Goal: Information Seeking & Learning: Learn about a topic

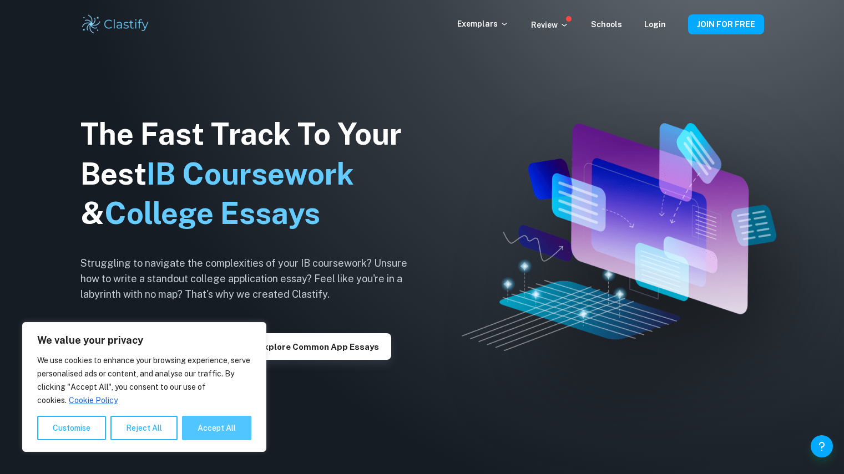
click at [204, 427] on button "Accept All" at bounding box center [216, 428] width 69 height 24
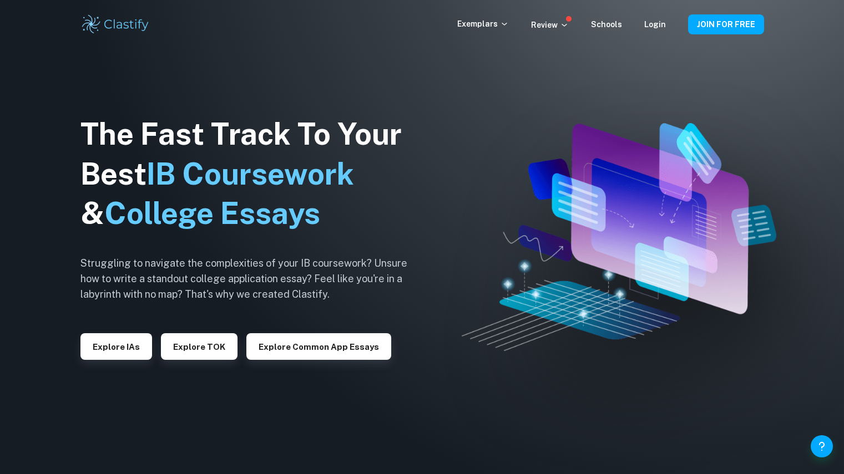
checkbox input "true"
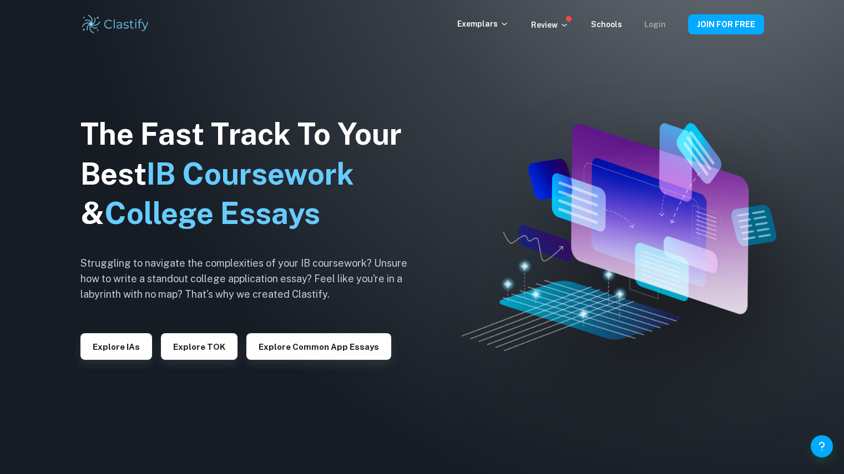
click at [653, 22] on link "Login" at bounding box center [655, 24] width 22 height 9
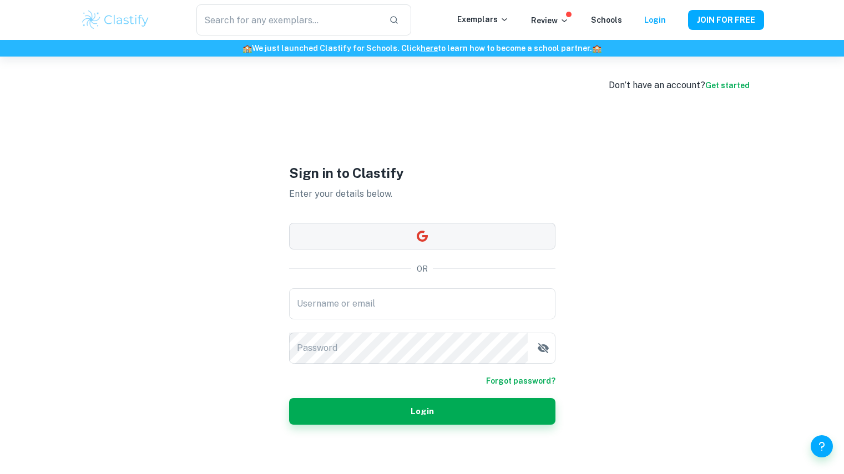
click at [405, 239] on button "button" at bounding box center [422, 236] width 266 height 27
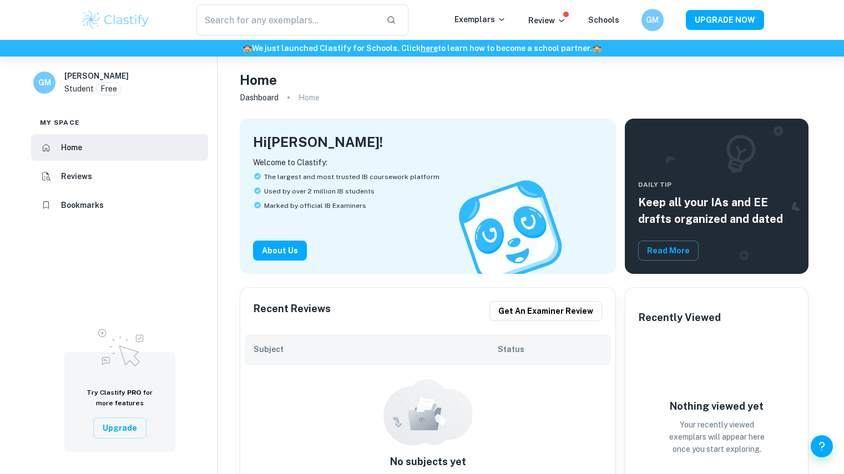
click at [77, 73] on h6 "[PERSON_NAME]" at bounding box center [96, 76] width 64 height 12
click at [73, 86] on p "Student" at bounding box center [78, 89] width 29 height 12
click at [120, 202] on li "Bookmarks" at bounding box center [119, 205] width 177 height 27
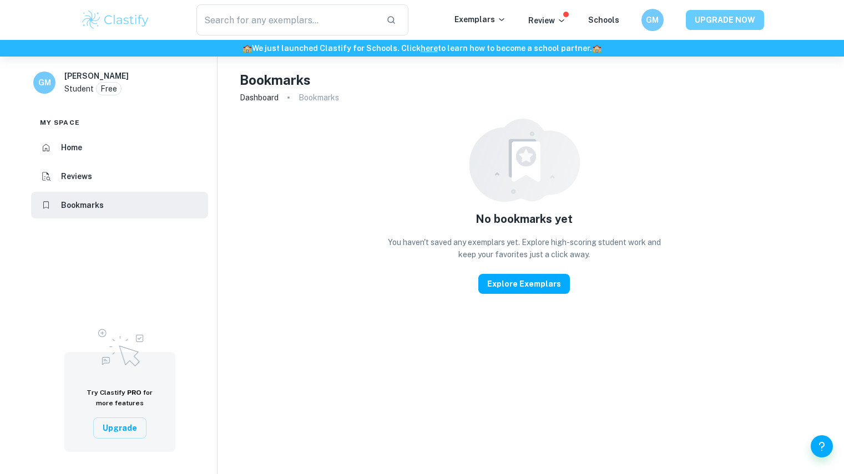
click at [708, 23] on button "UPGRADE NOW" at bounding box center [725, 20] width 78 height 20
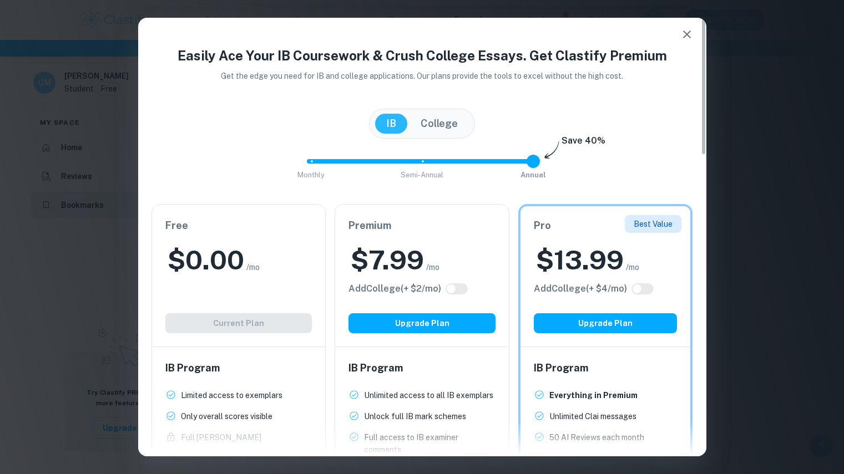
click at [245, 349] on div "IB Program Limited access to exemplars New! Only overall scores visible New! Fu…" at bounding box center [239, 444] width 174 height 194
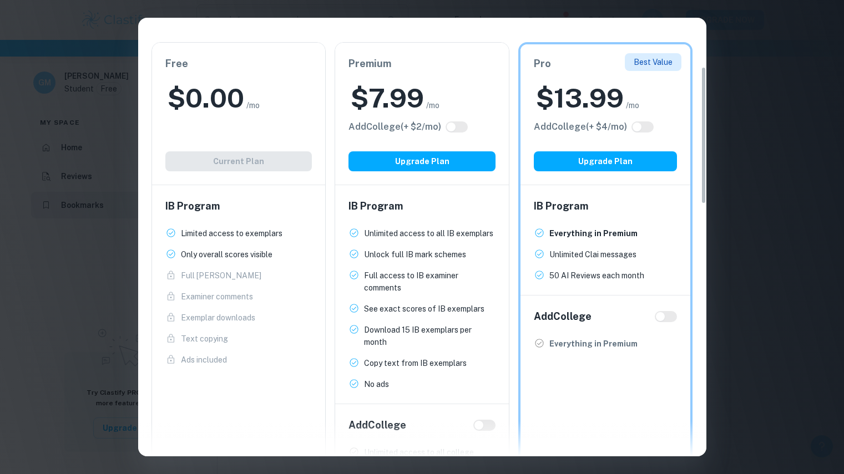
scroll to position [164, 0]
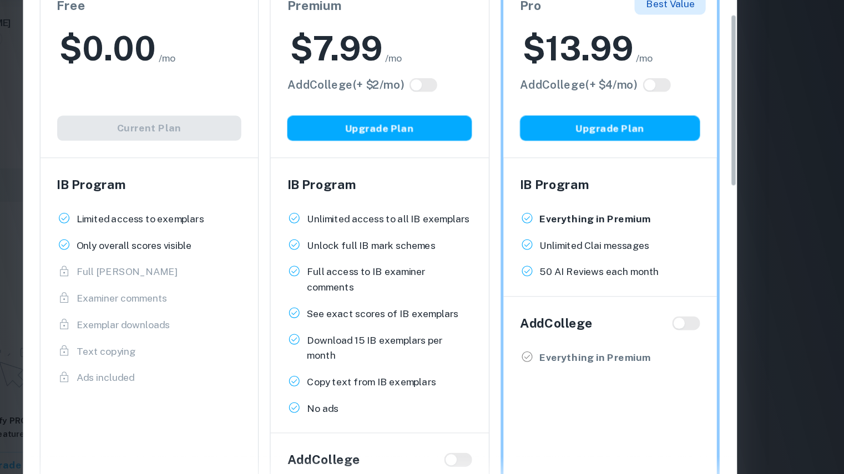
click at [492, 271] on p "Full access to IB examiner comments" at bounding box center [430, 280] width 132 height 24
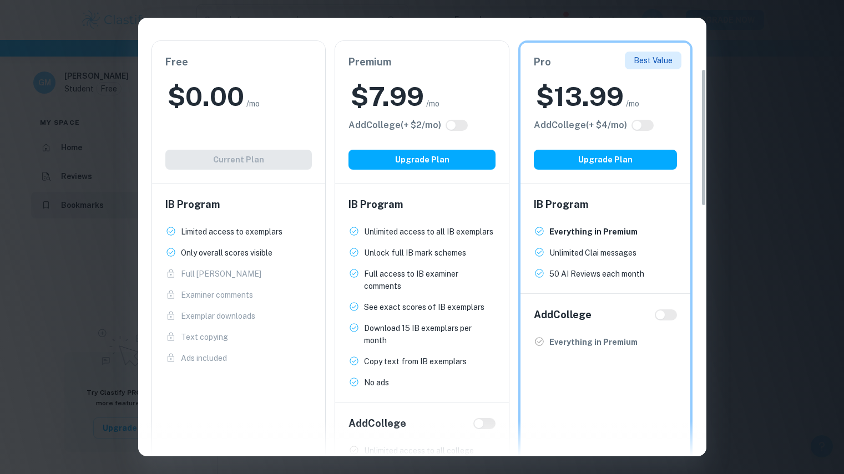
click at [762, 190] on div "Easily Ace Your IB Coursework & Crush College Essays. Get Clastify Premium Get …" at bounding box center [422, 237] width 844 height 474
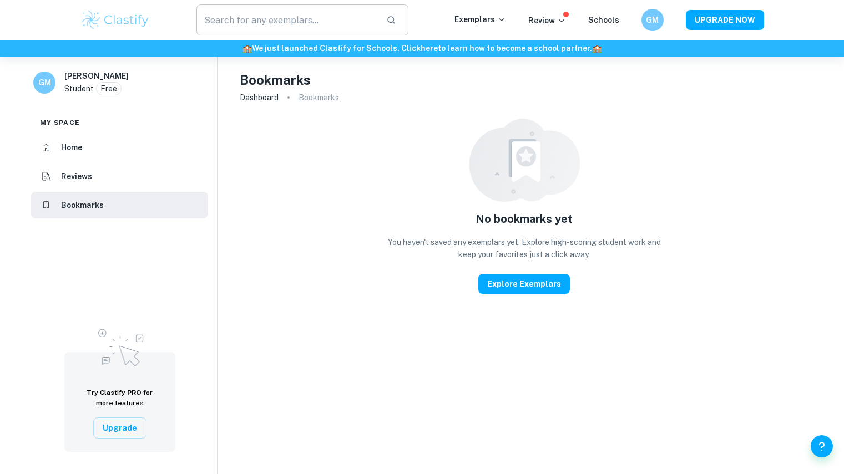
click at [336, 21] on input "text" at bounding box center [286, 19] width 181 height 31
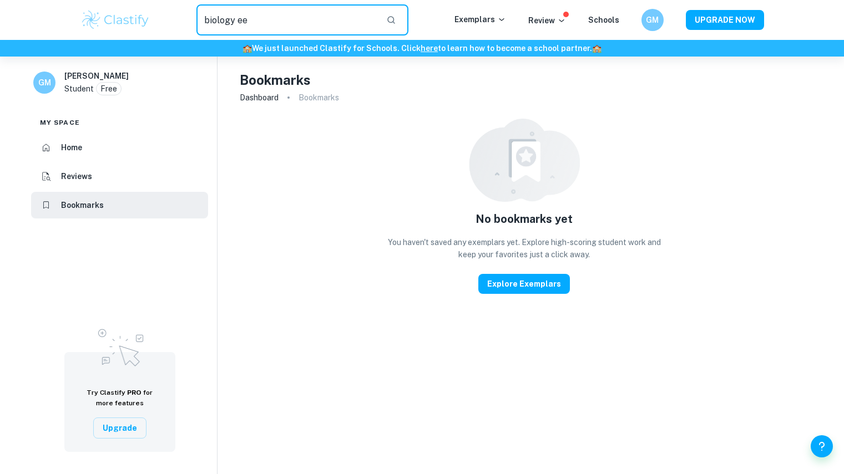
type input "biology ee"
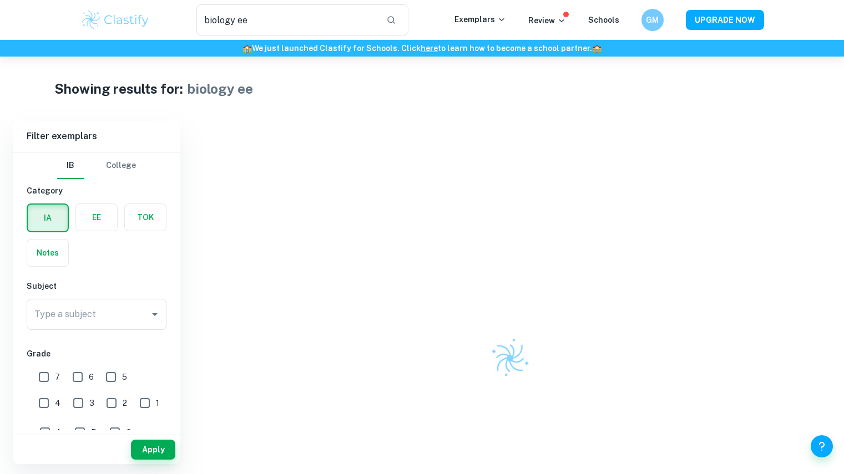
click at [90, 210] on label "button" at bounding box center [96, 217] width 41 height 27
click at [0, 0] on input "radio" at bounding box center [0, 0] width 0 height 0
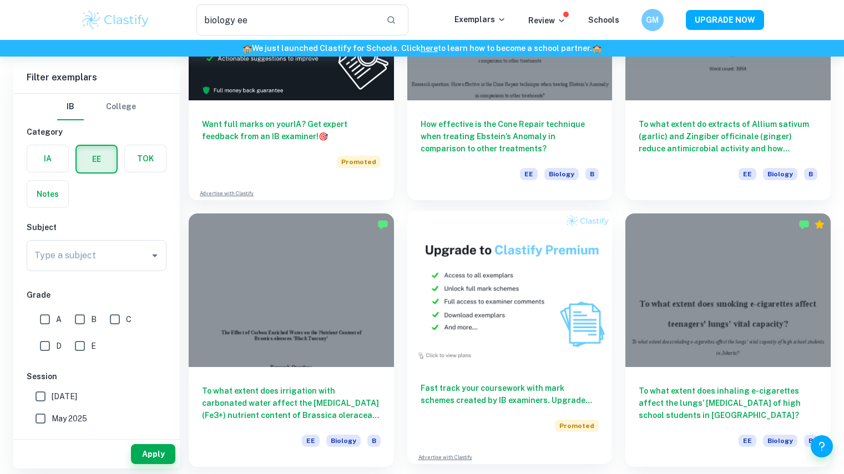
scroll to position [1814, 0]
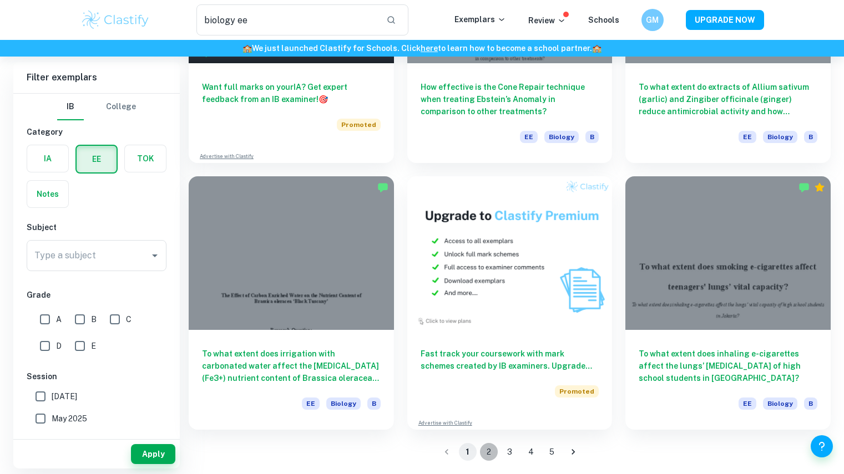
click at [491, 450] on button "2" at bounding box center [489, 452] width 18 height 18
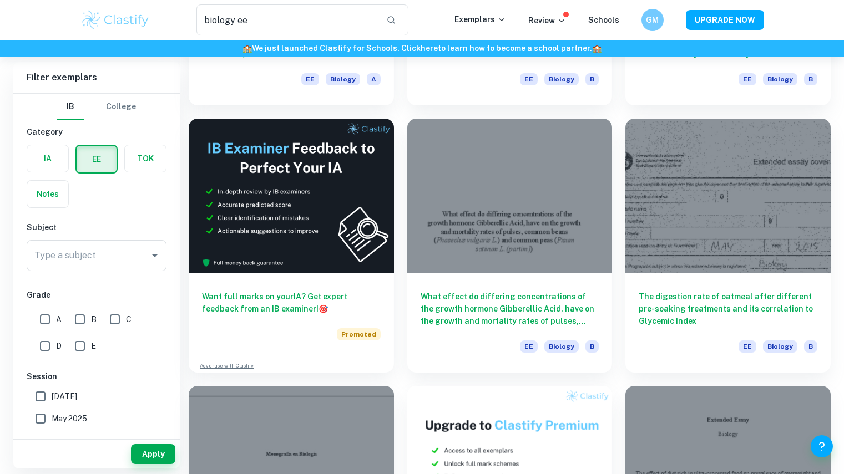
scroll to position [1607, 0]
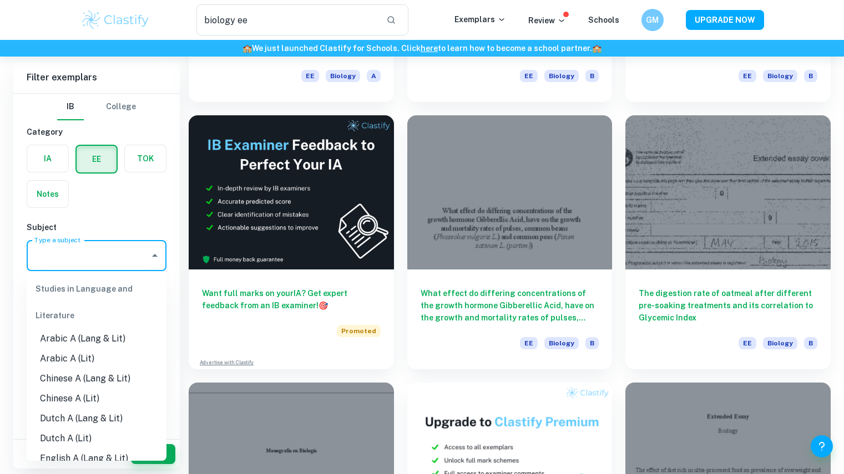
click at [92, 257] on input "Type a subject" at bounding box center [88, 255] width 113 height 21
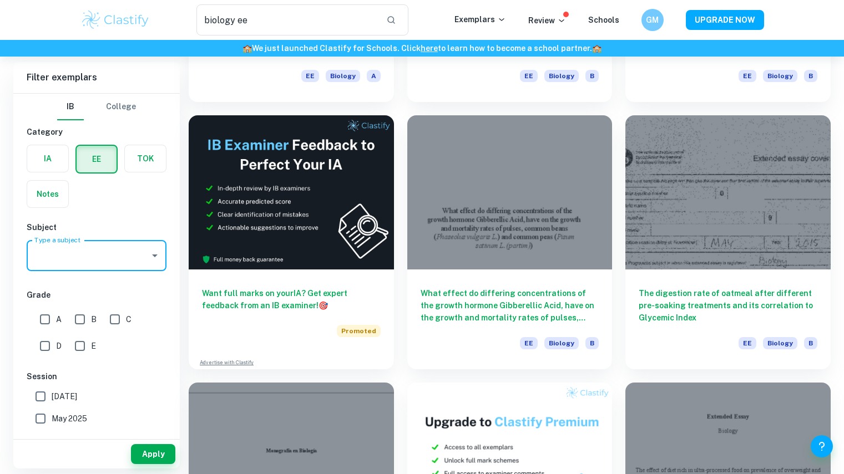
click at [92, 257] on input "Type a subject" at bounding box center [88, 255] width 113 height 21
click at [79, 301] on div "Sciences" at bounding box center [97, 289] width 140 height 27
click at [46, 325] on ul "Sciences Biology" at bounding box center [97, 298] width 140 height 55
click at [61, 317] on li "Biology" at bounding box center [97, 312] width 140 height 20
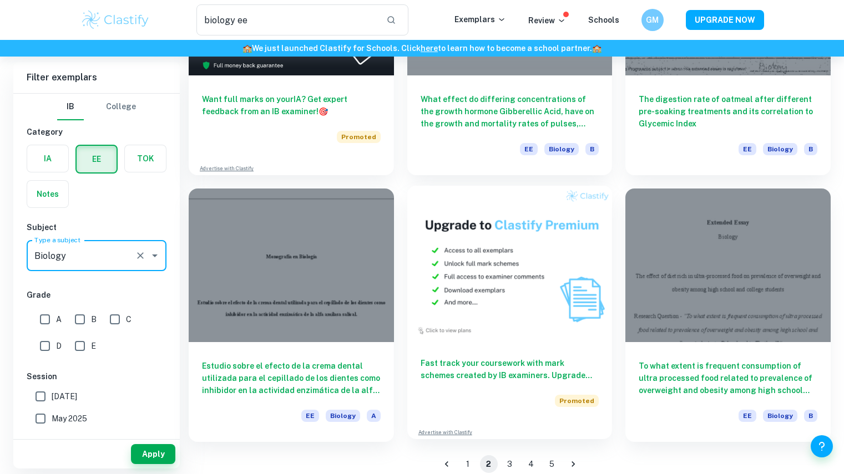
scroll to position [1814, 0]
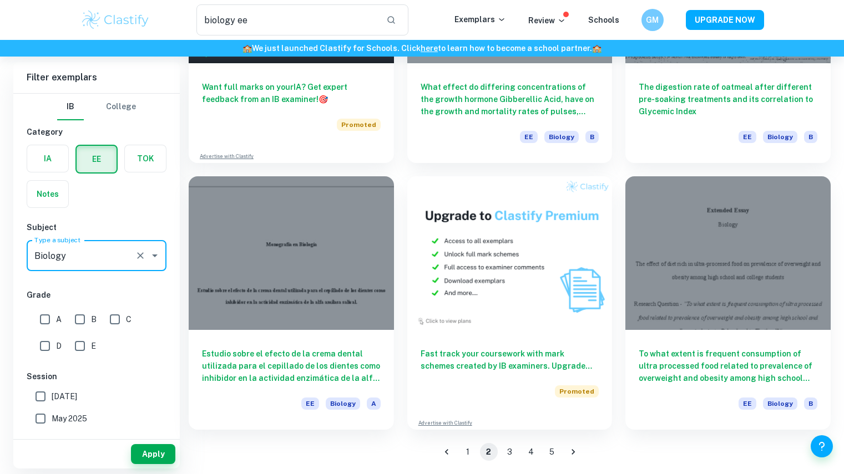
type input "Biology"
click at [508, 455] on button "3" at bounding box center [510, 452] width 18 height 18
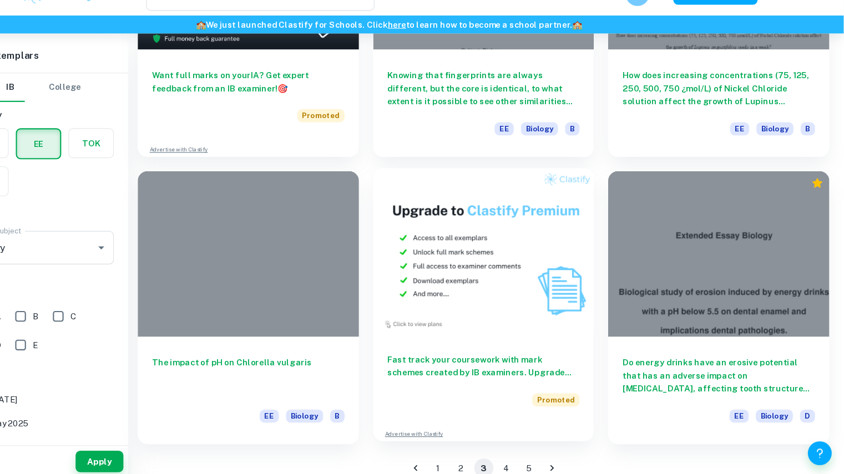
scroll to position [1814, 0]
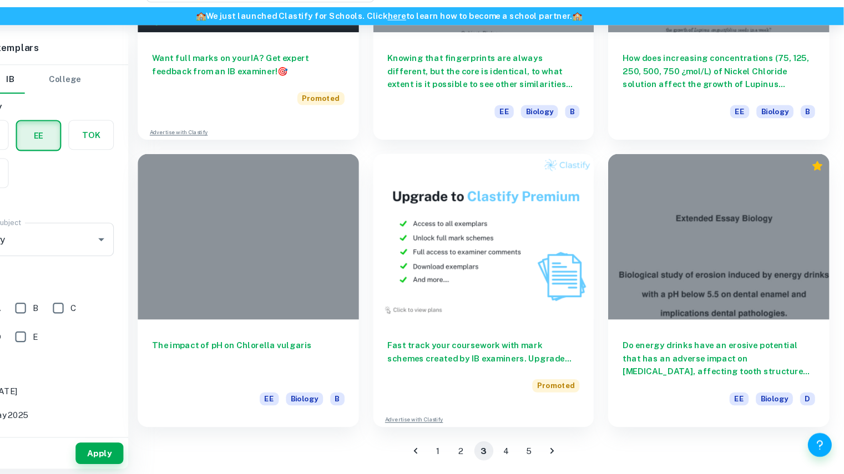
click at [526, 456] on button "4" at bounding box center [531, 452] width 18 height 18
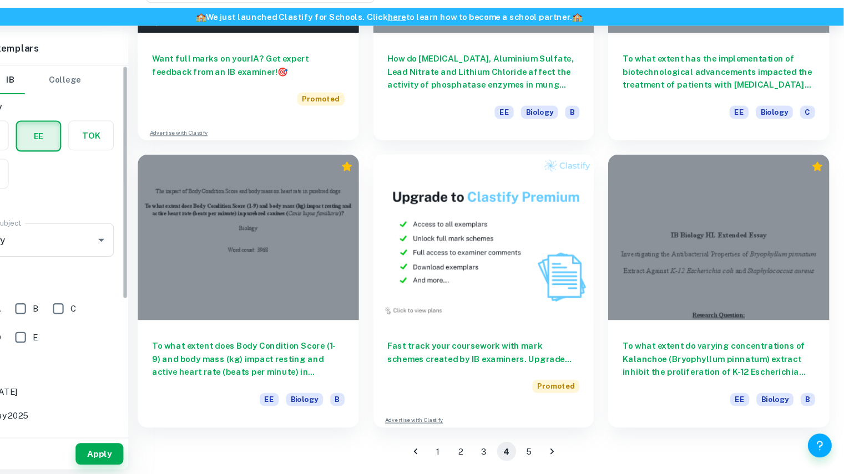
scroll to position [1814, 0]
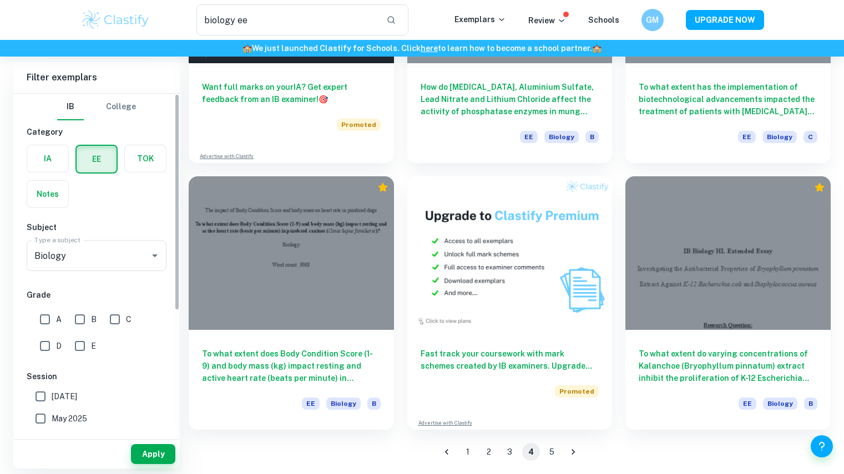
click at [48, 321] on input "A" at bounding box center [45, 320] width 22 height 22
checkbox input "true"
click at [79, 316] on input "B" at bounding box center [80, 320] width 22 height 22
checkbox input "true"
click at [148, 452] on button "Apply" at bounding box center [153, 454] width 44 height 20
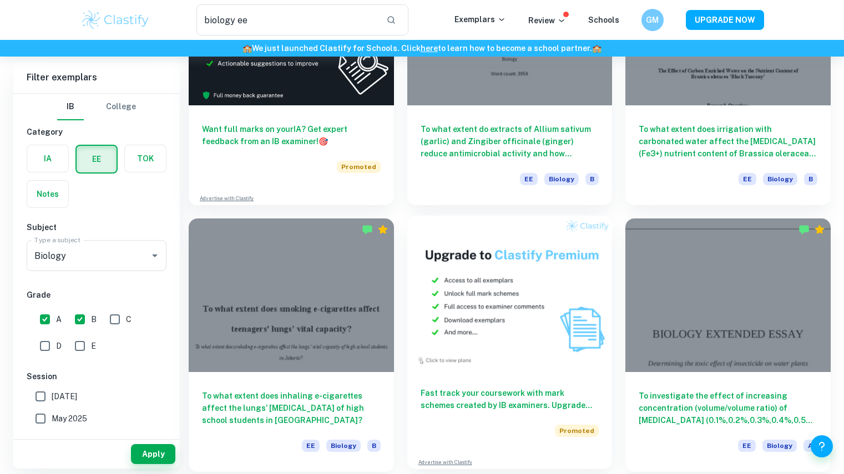
scroll to position [1814, 0]
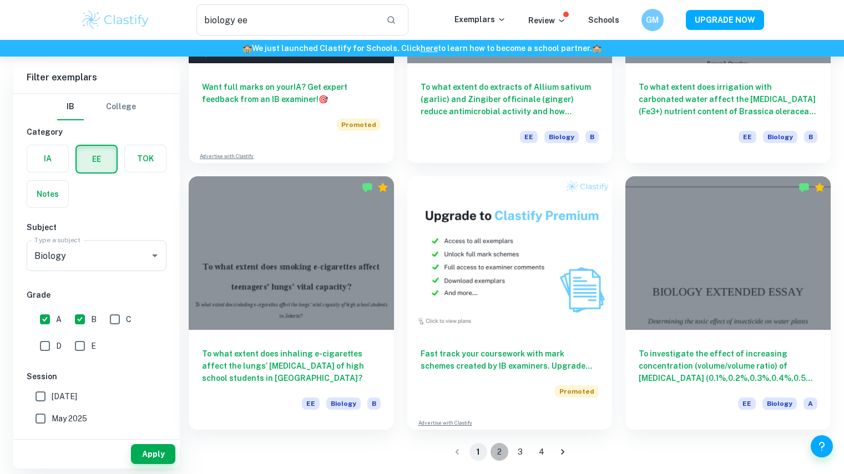
click at [499, 456] on button "2" at bounding box center [500, 452] width 18 height 18
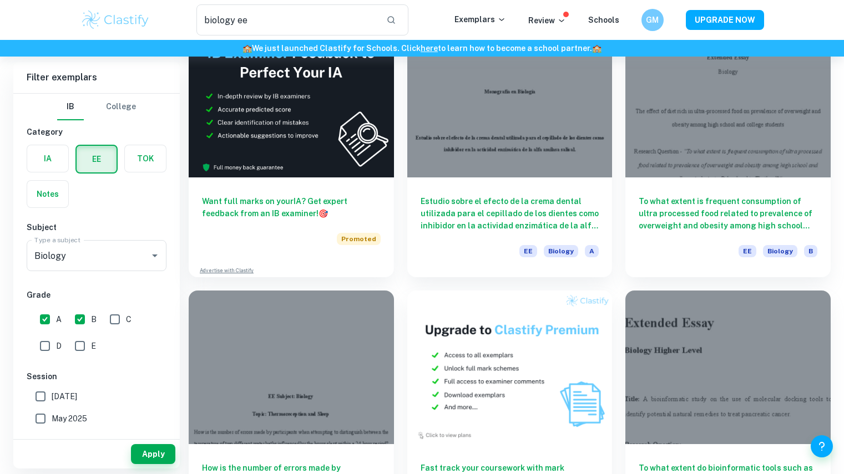
scroll to position [1814, 0]
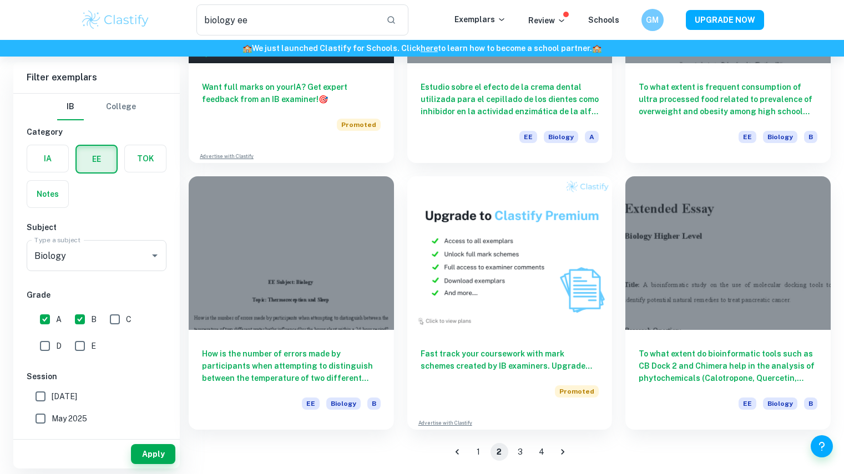
click at [520, 451] on button "3" at bounding box center [521, 452] width 18 height 18
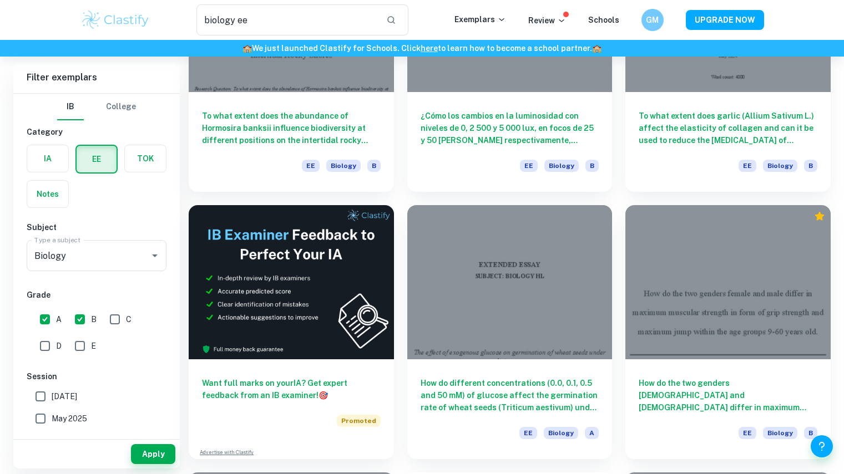
scroll to position [1814, 0]
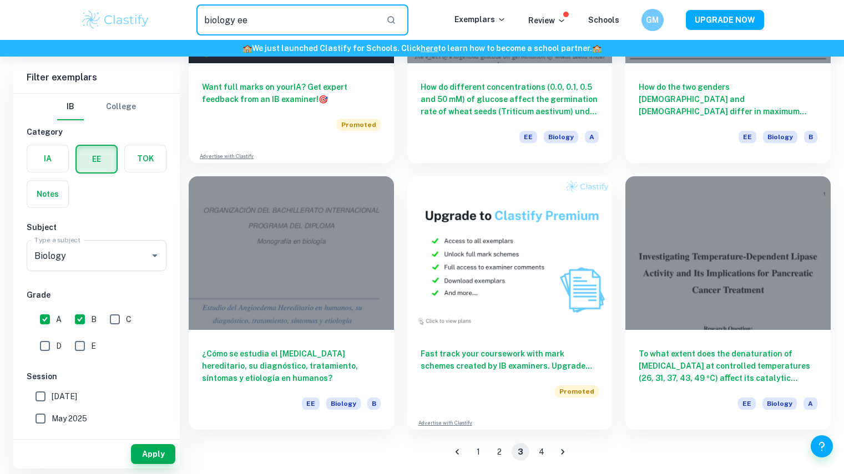
drag, startPoint x: 320, startPoint y: 20, endPoint x: 153, endPoint y: 34, distance: 167.6
click at [153, 34] on div "biology ee ​" at bounding box center [302, 19] width 304 height 31
paste input "To what extent does the presence of acetaminophen"
type input "To what extent does the presence of acetaminophen"
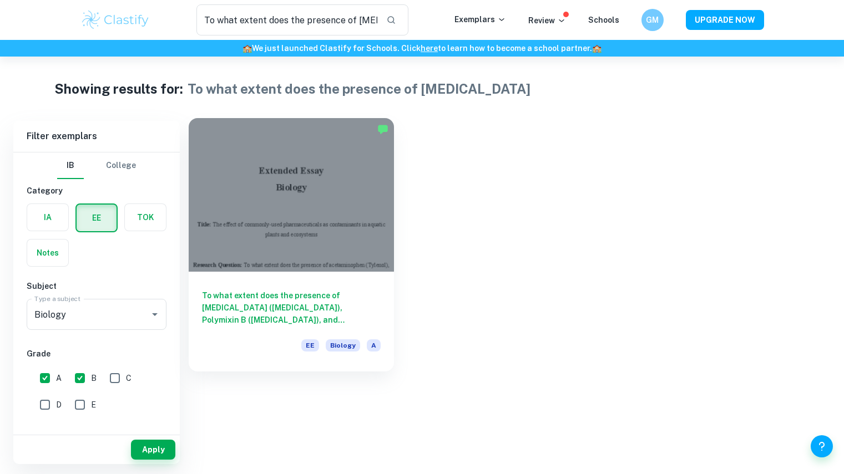
click at [292, 305] on h6 "To what extent does the presence of acetaminophen (Tylenol), Polymixin B (Polys…" at bounding box center [291, 308] width 179 height 37
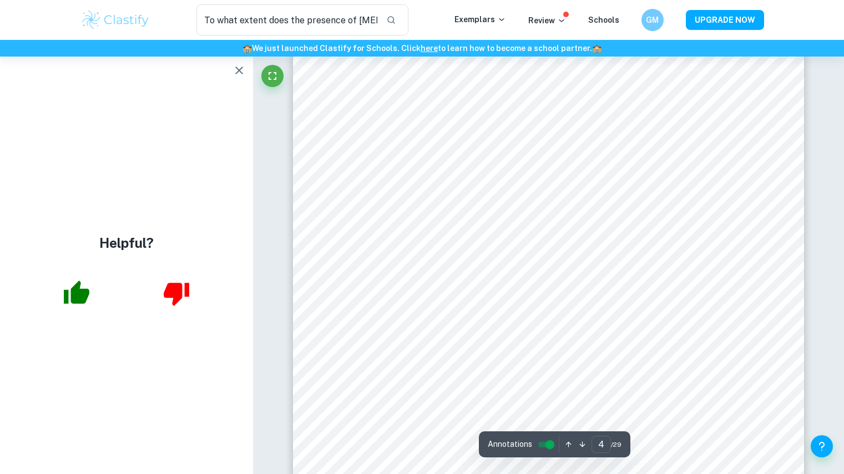
scroll to position [2388, 0]
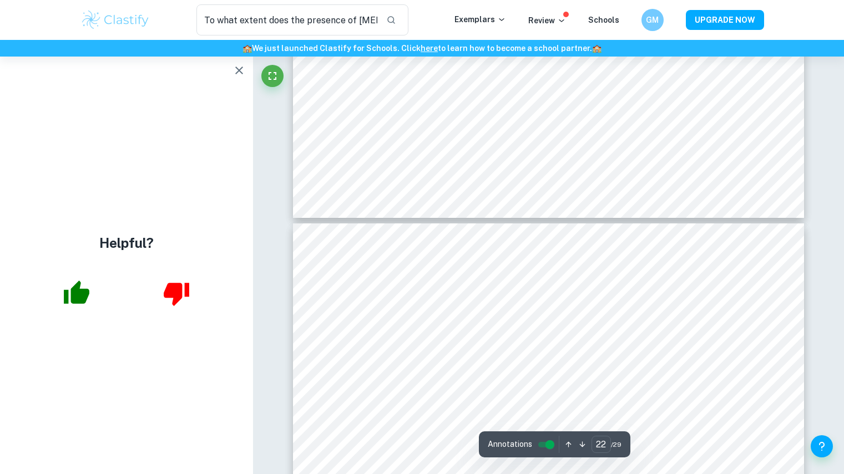
type input "23"
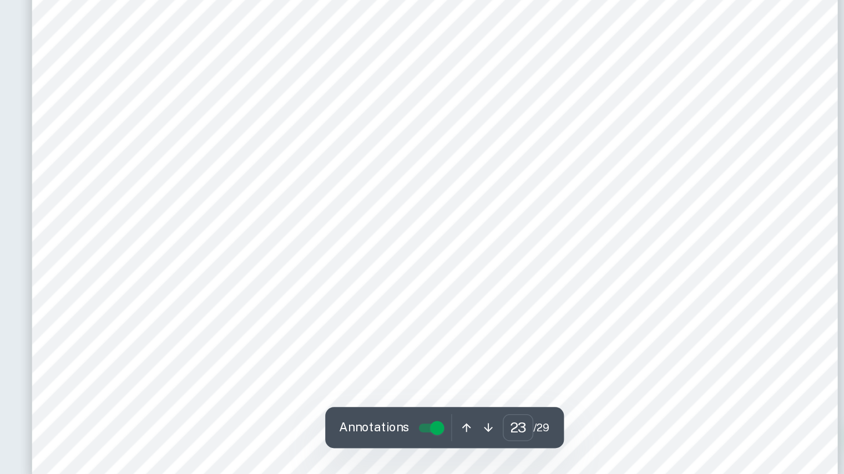
scroll to position [15339, 0]
